Goal: Use online tool/utility: Utilize a website feature to perform a specific function

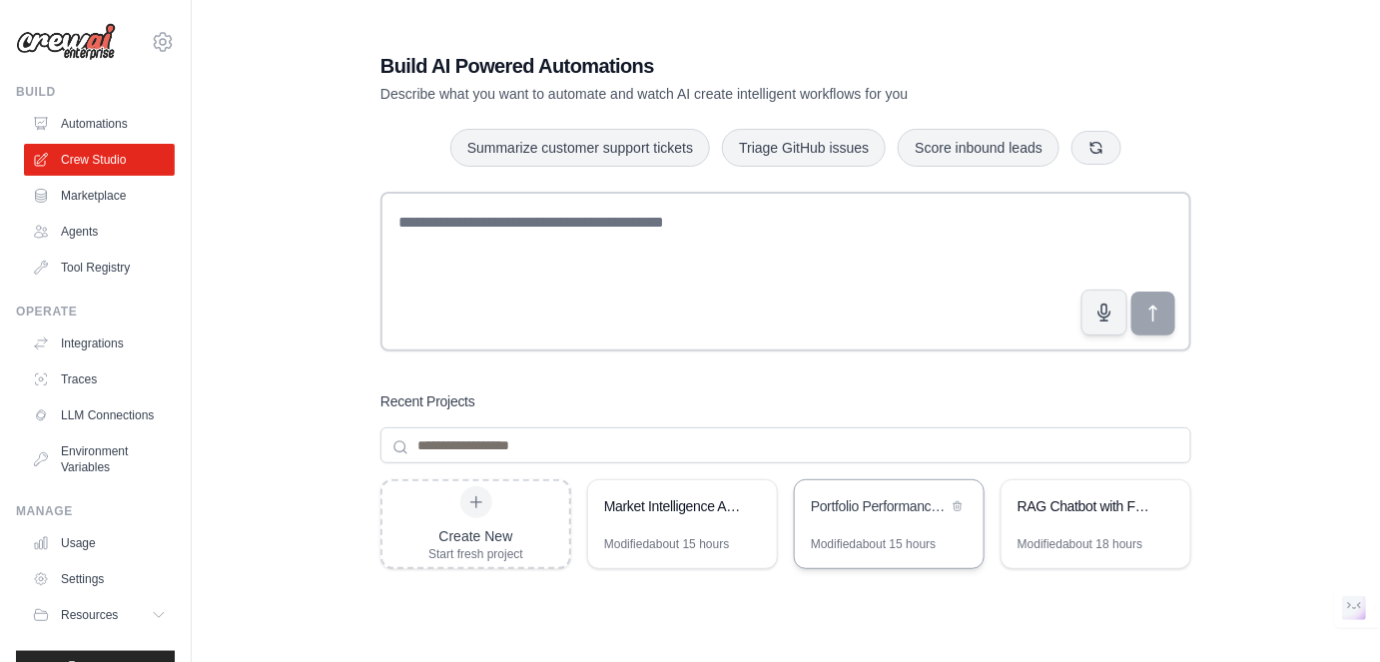
click at [820, 498] on div "Portfolio Performance Review Automation" at bounding box center [879, 506] width 137 height 20
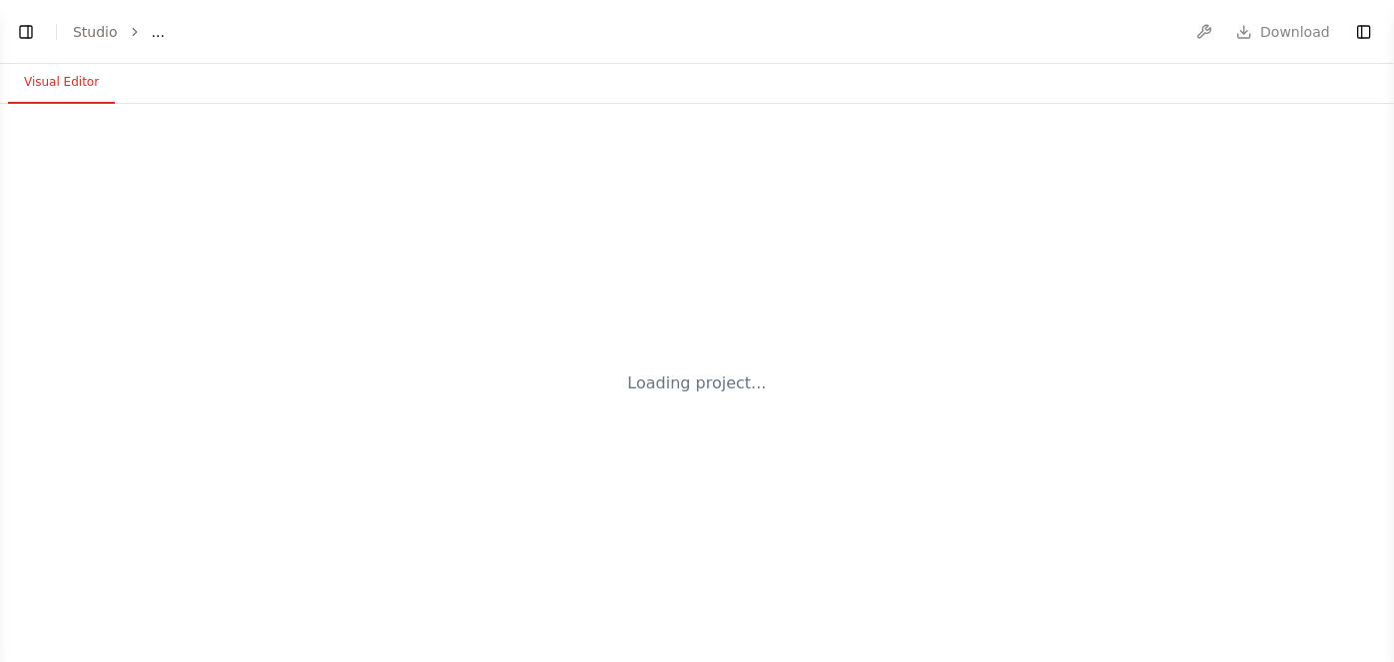
select select "****"
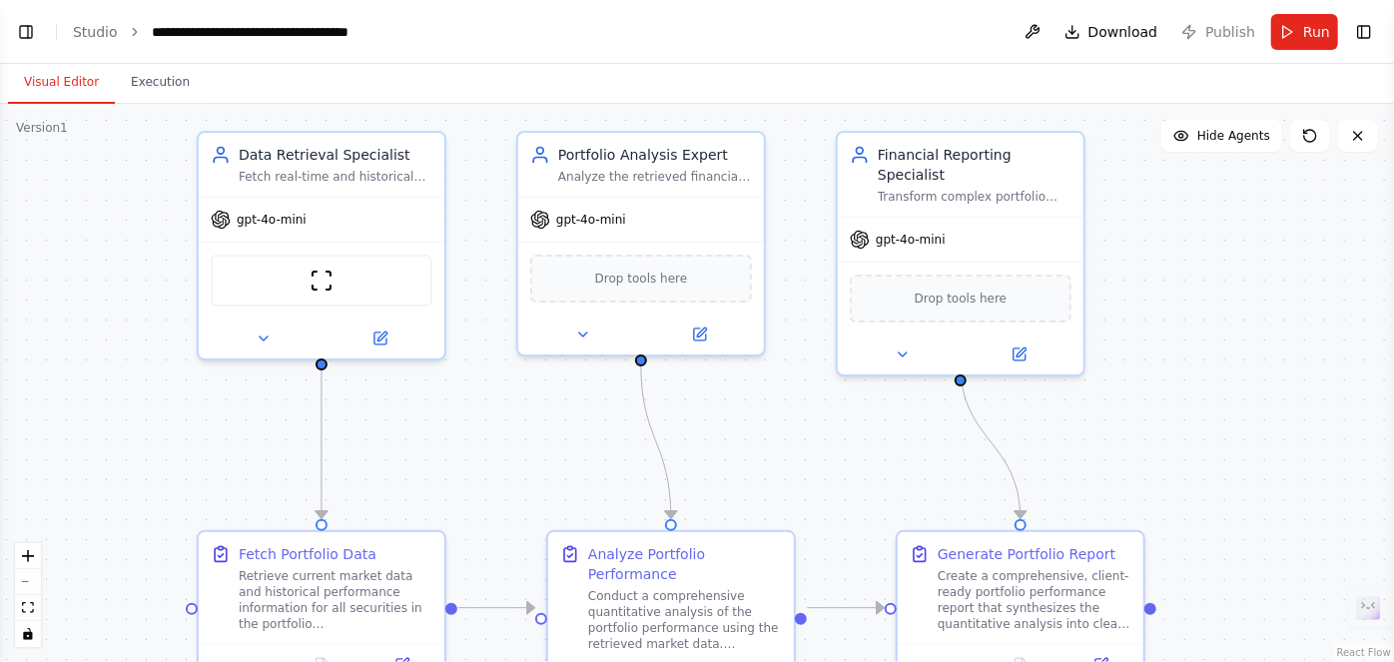
drag, startPoint x: 672, startPoint y: 183, endPoint x: 767, endPoint y: 110, distance: 119.6
click at [767, 110] on div ".deletable-edge-delete-btn { width: 20px; height: 20px; border: 0px solid #ffff…" at bounding box center [697, 383] width 1394 height 558
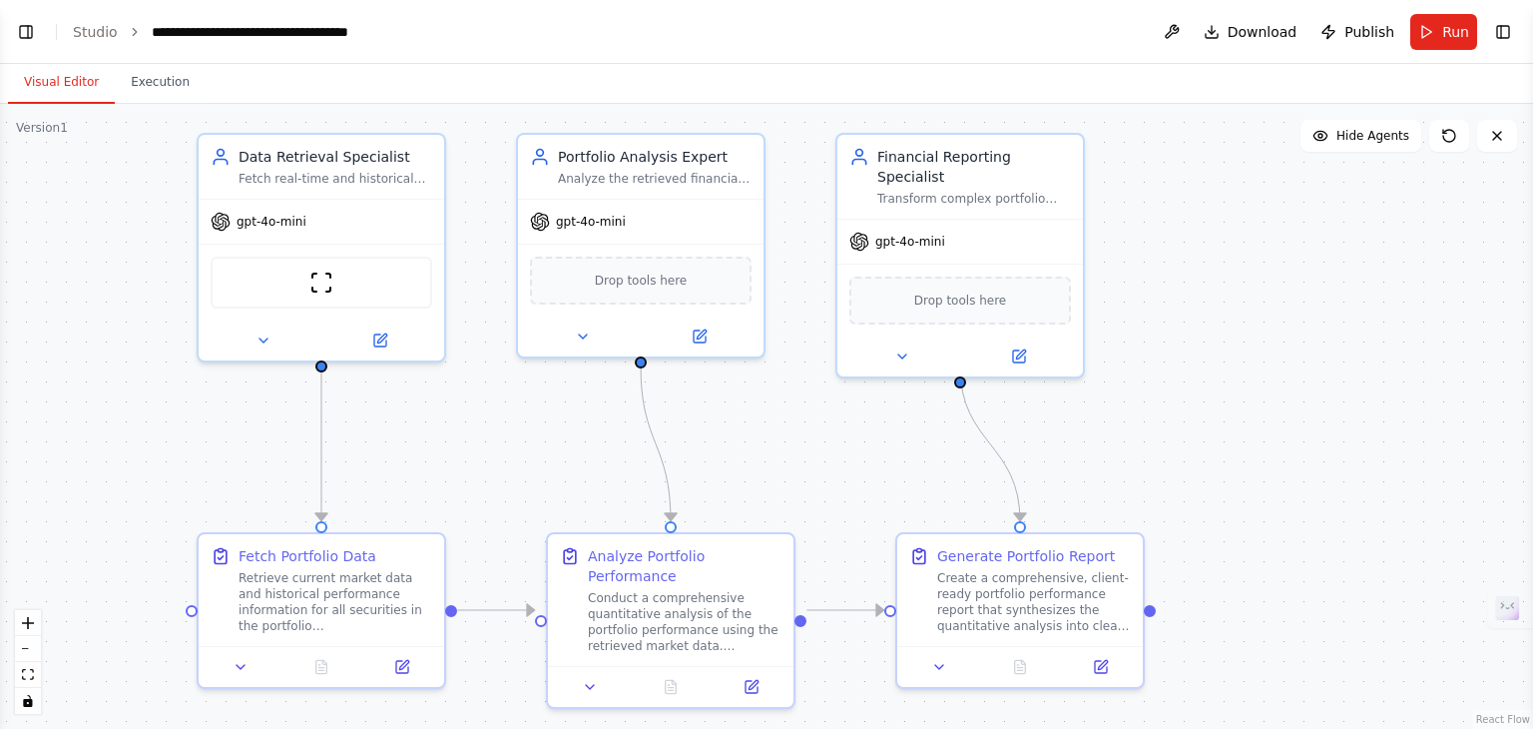
drag, startPoint x: 1384, startPoint y: 0, endPoint x: 1119, endPoint y: 136, distance: 297.3
click at [1119, 136] on div ".deletable-edge-delete-btn { width: 20px; height: 20px; border: 0px solid #ffff…" at bounding box center [766, 416] width 1533 height 625
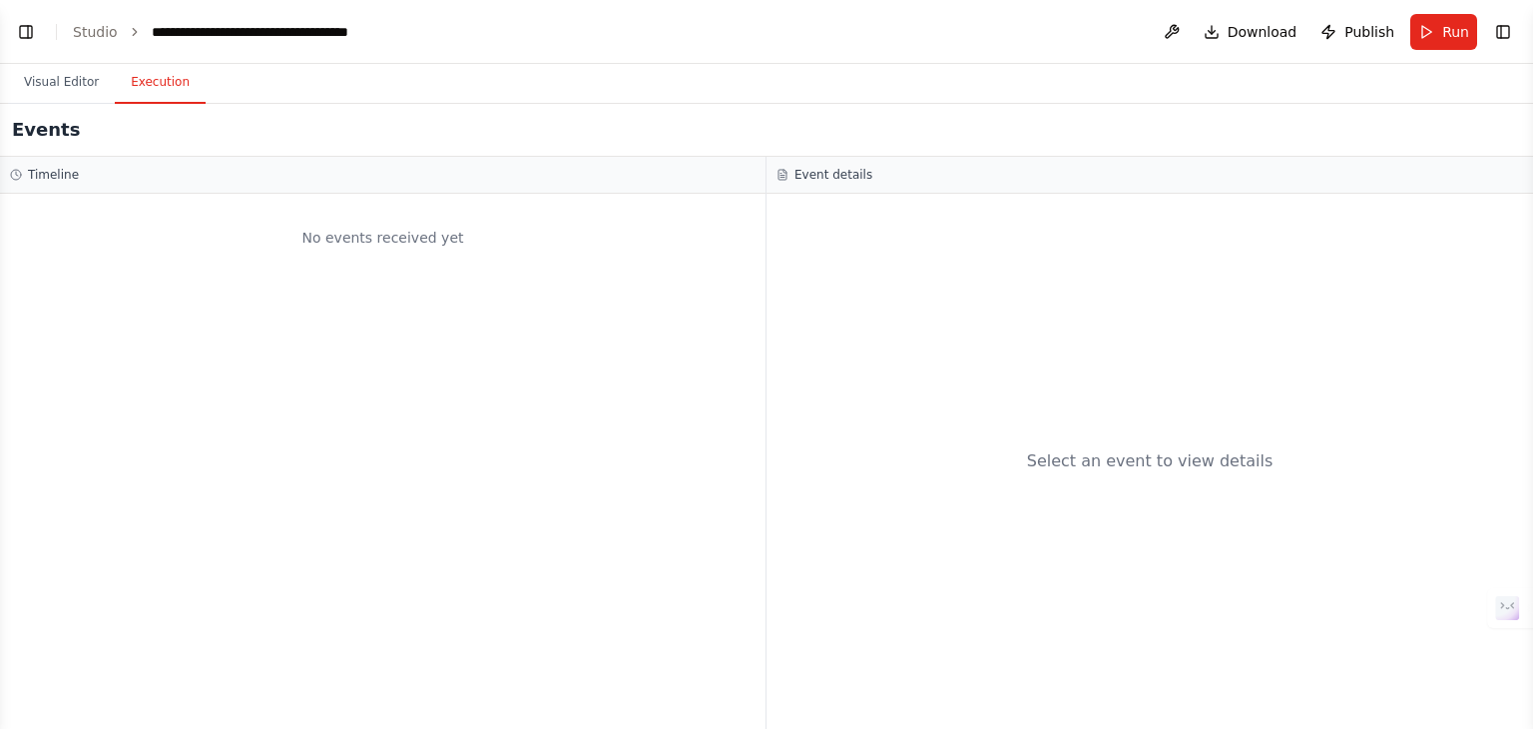
click at [153, 78] on button "Execution" at bounding box center [160, 83] width 91 height 42
click at [43, 104] on div "Events" at bounding box center [766, 130] width 1533 height 53
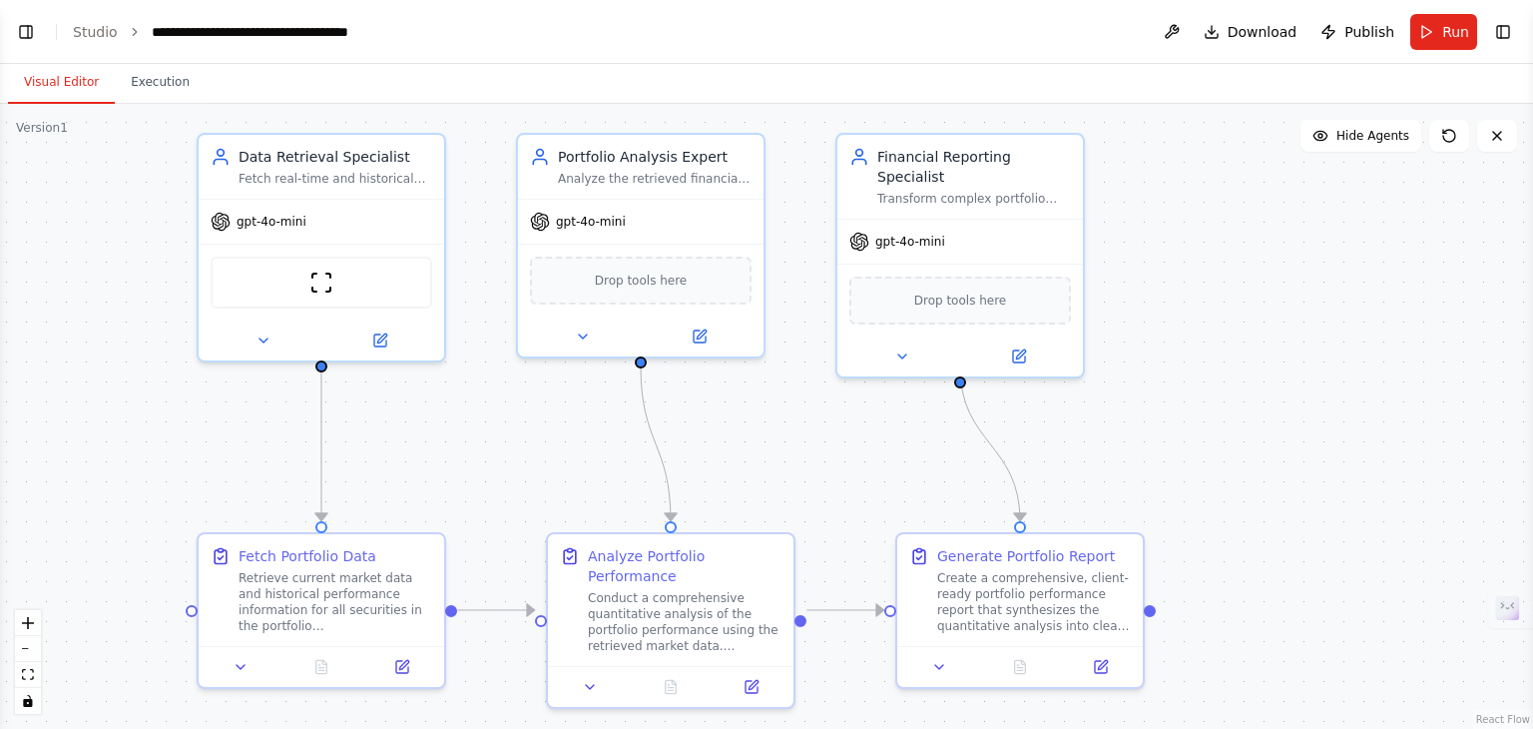
click at [54, 77] on button "Visual Editor" at bounding box center [61, 83] width 107 height 42
click at [1393, 47] on button "Run" at bounding box center [1444, 32] width 67 height 36
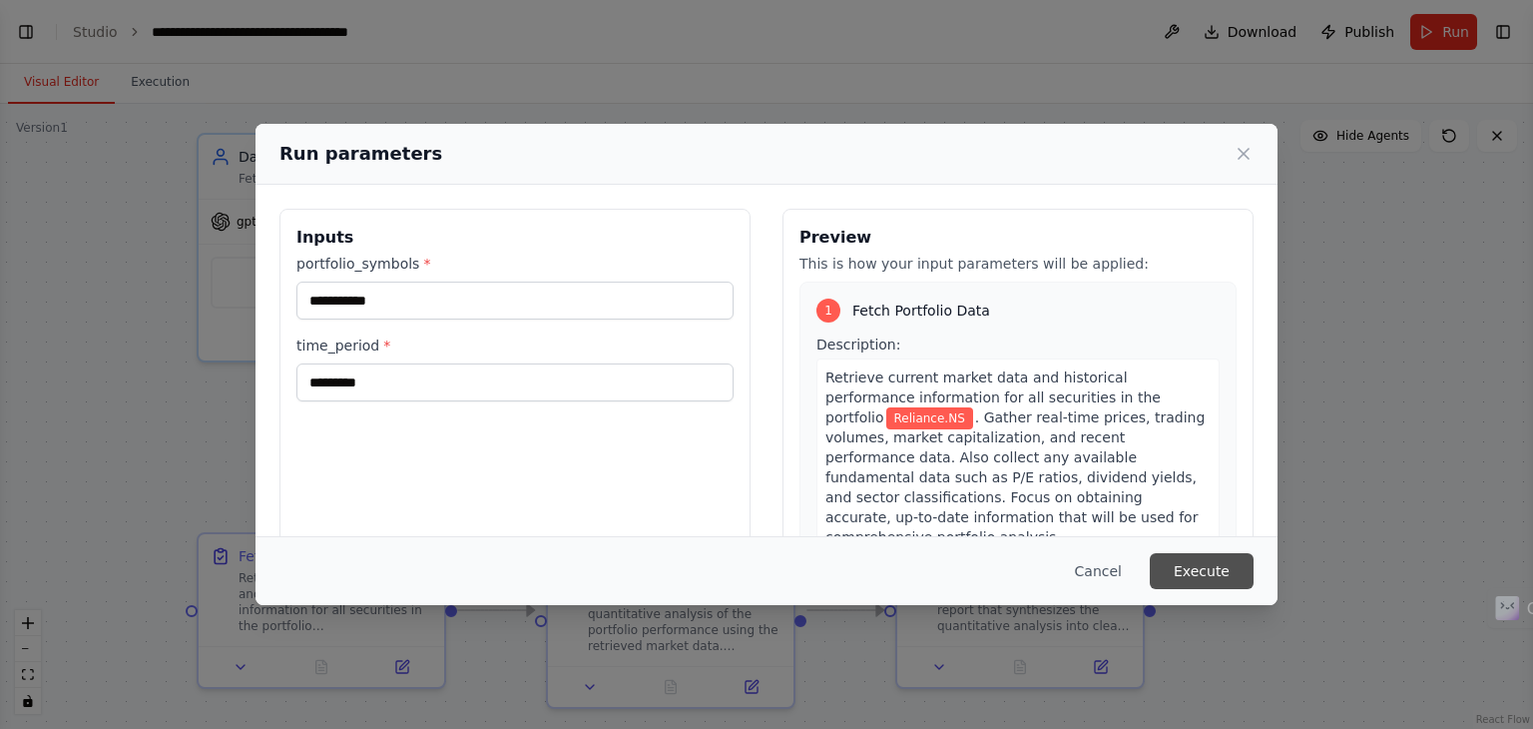
click at [1173, 562] on button "Execute" at bounding box center [1202, 571] width 104 height 36
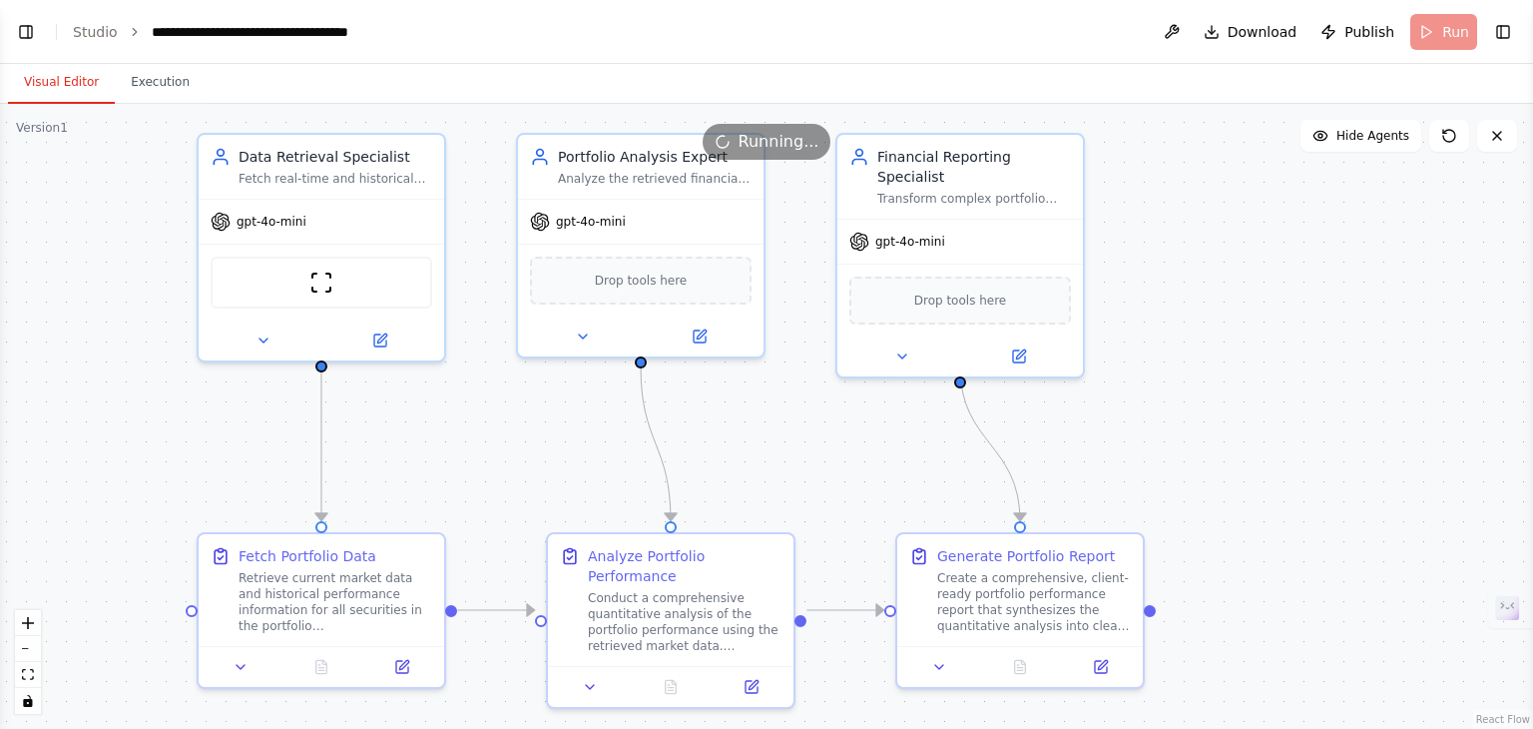
scroll to position [7323, 0]
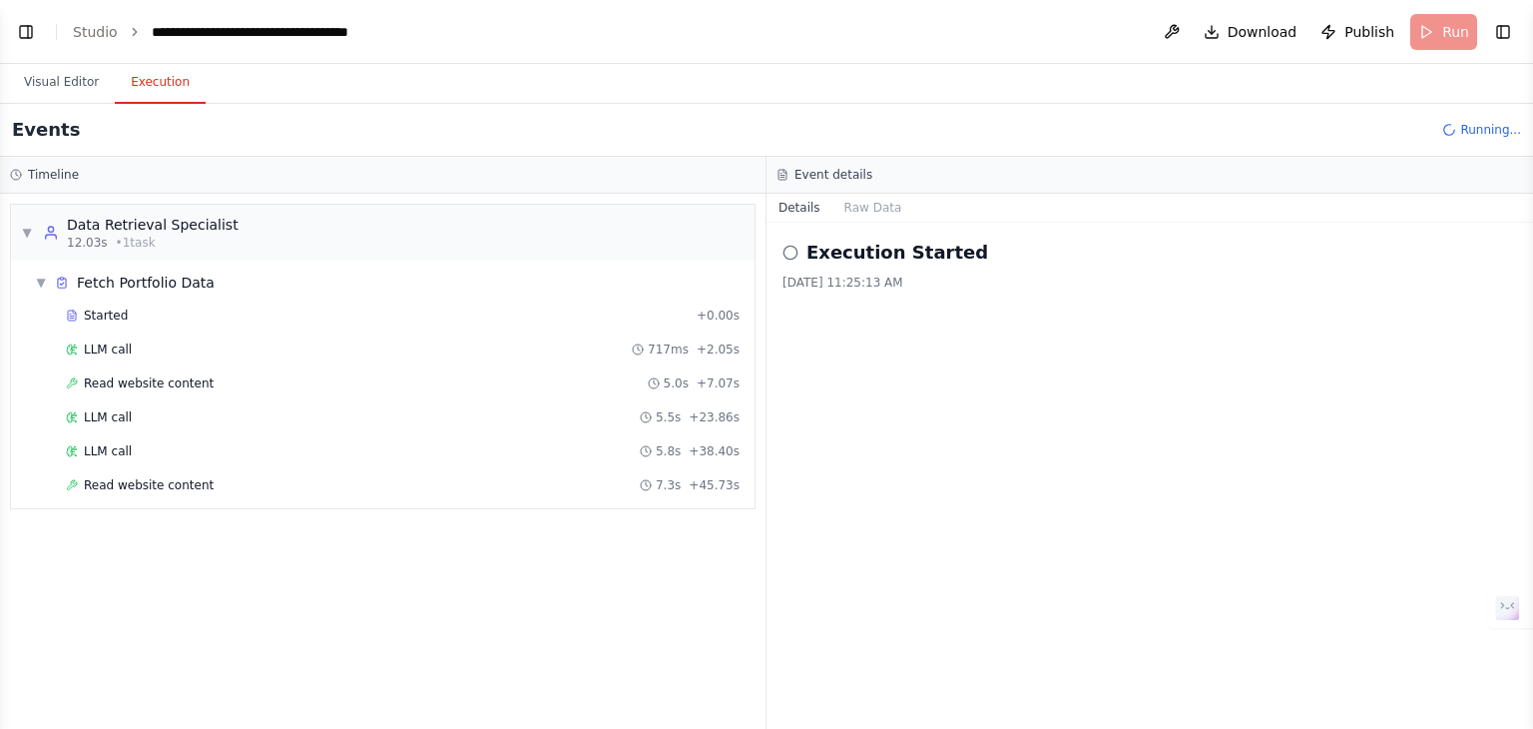
click at [167, 78] on button "Execution" at bounding box center [160, 83] width 91 height 42
click at [862, 220] on button "Raw Data" at bounding box center [874, 208] width 82 height 28
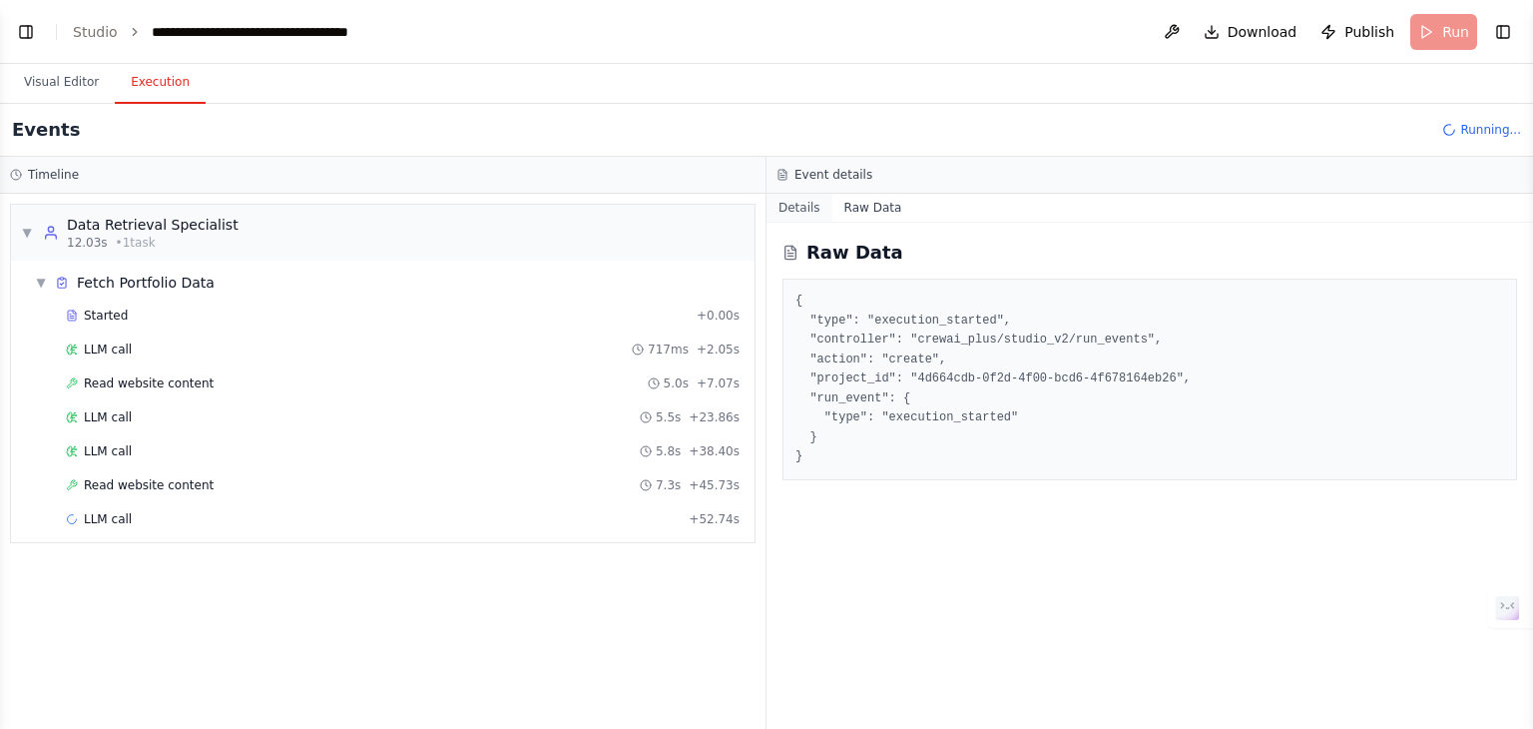
click at [800, 215] on button "Details" at bounding box center [800, 208] width 66 height 28
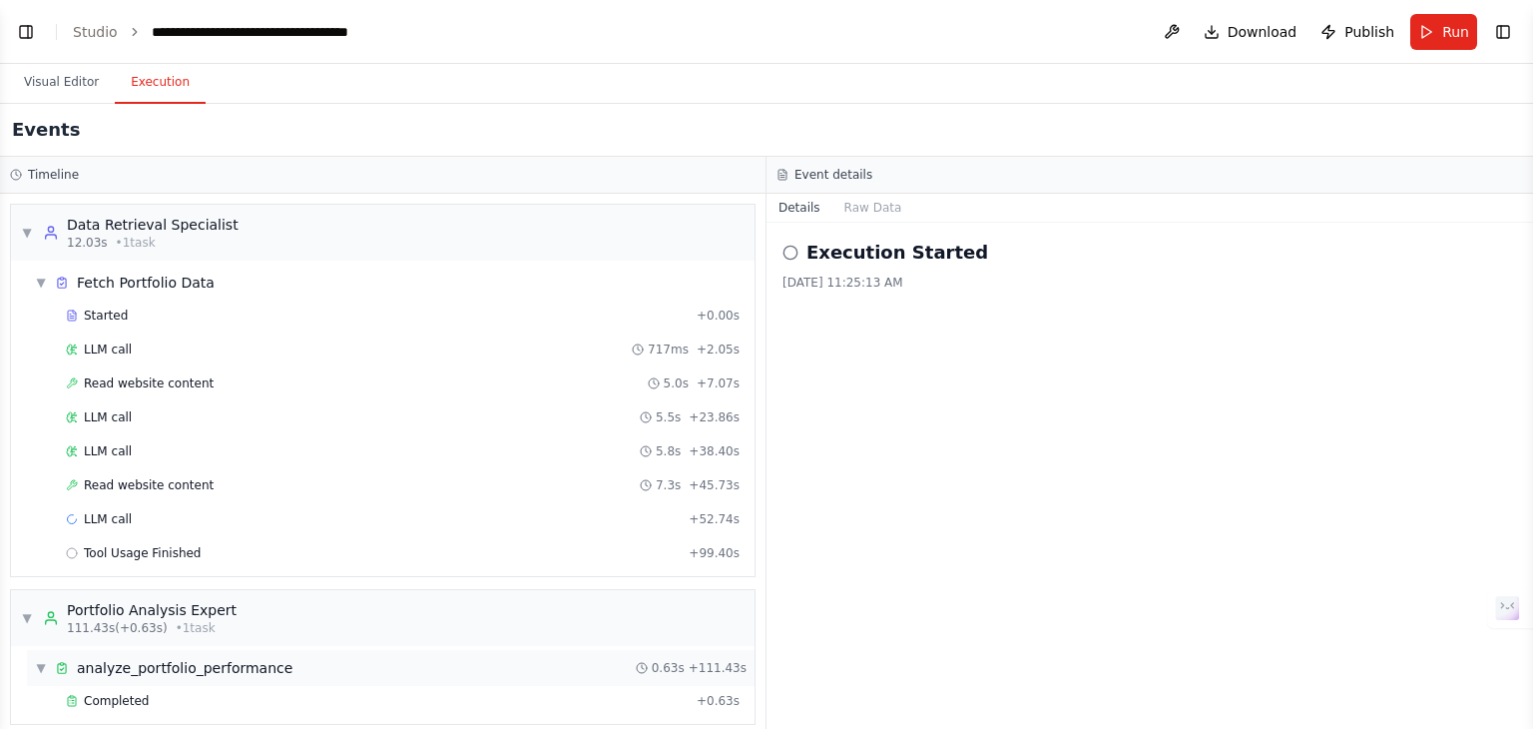
scroll to position [228, 0]
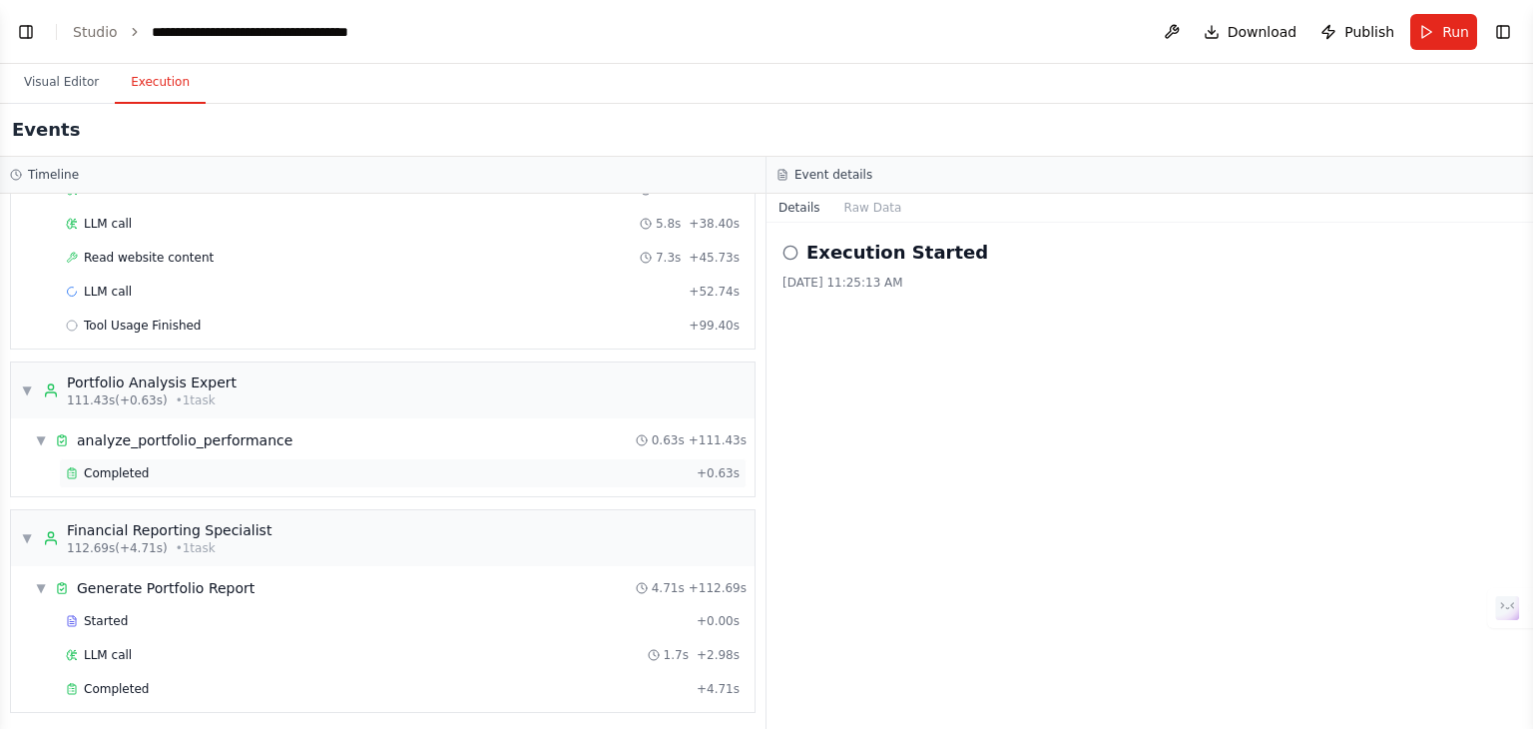
click at [124, 466] on span "Completed" at bounding box center [116, 473] width 65 height 16
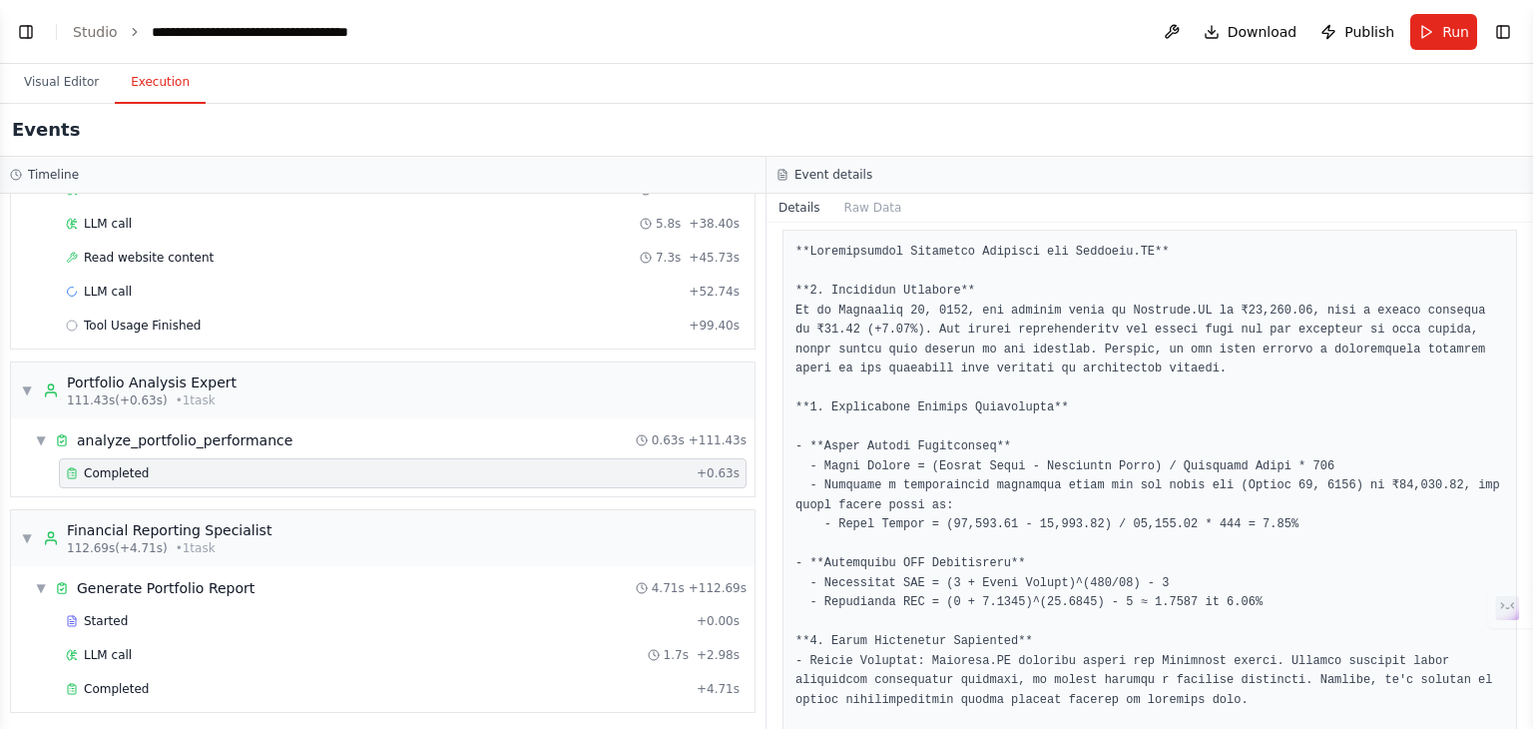
scroll to position [295, 0]
